Goal: Book appointment/travel/reservation

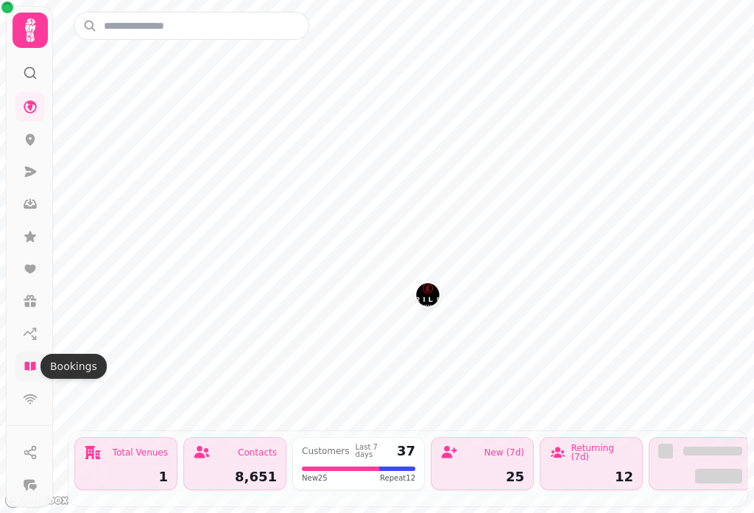
click at [34, 368] on icon at bounding box center [29, 366] width 11 height 9
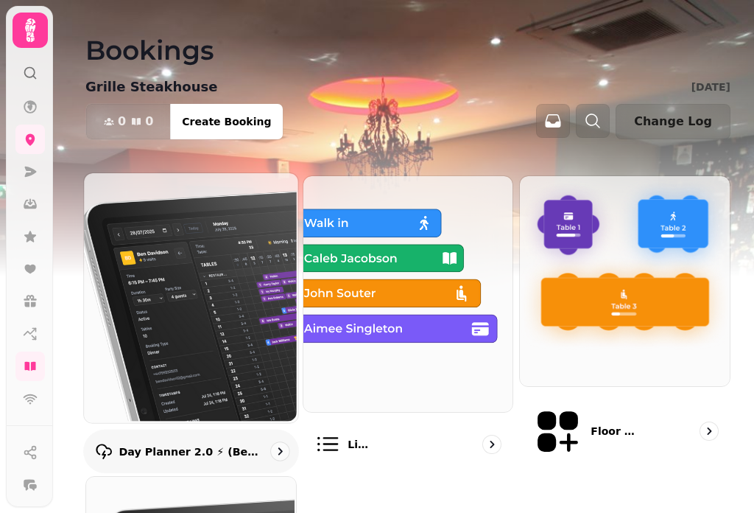
click at [246, 241] on img at bounding box center [190, 296] width 214 height 249
